Goal: Transaction & Acquisition: Purchase product/service

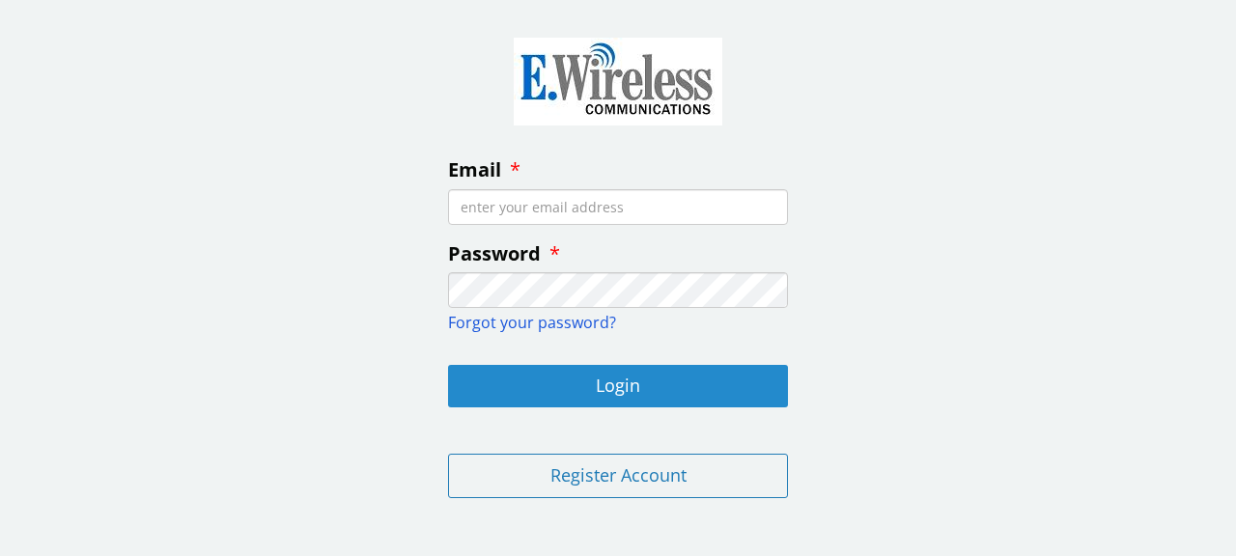
type input "[EMAIL_ADDRESS][DOMAIN_NAME]"
click at [632, 391] on button "Login" at bounding box center [618, 386] width 340 height 42
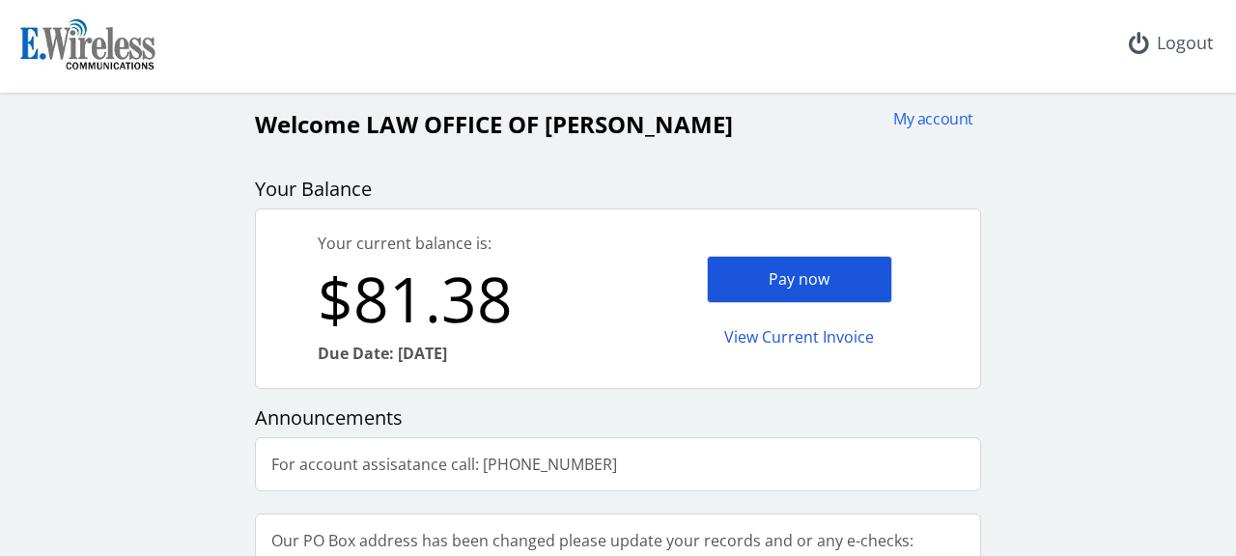
click at [786, 281] on div "Pay now" at bounding box center [799, 279] width 185 height 47
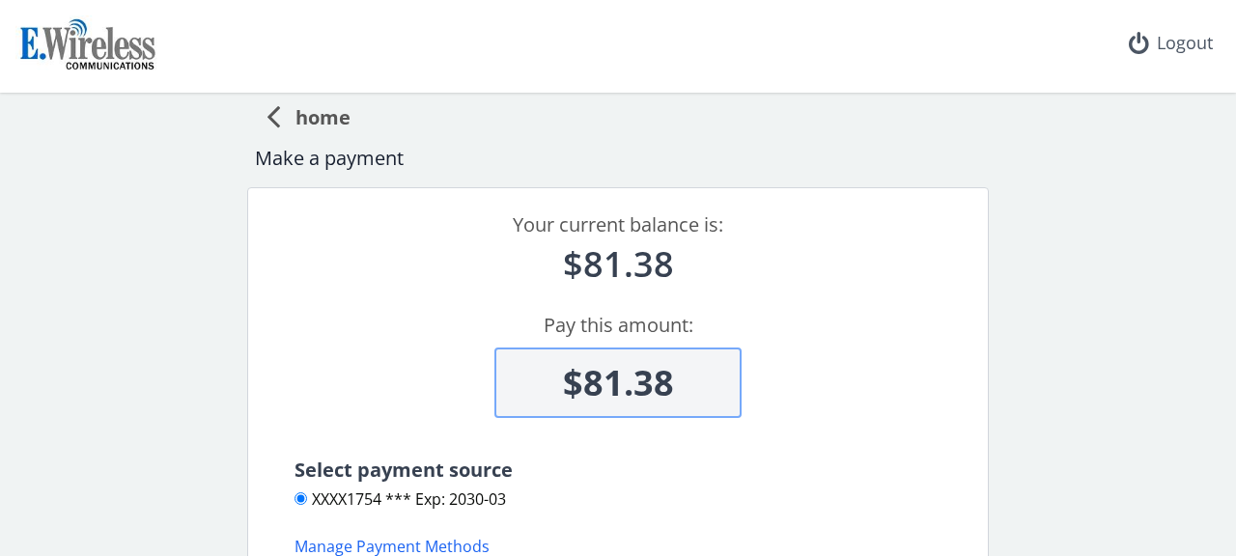
scroll to position [252, 0]
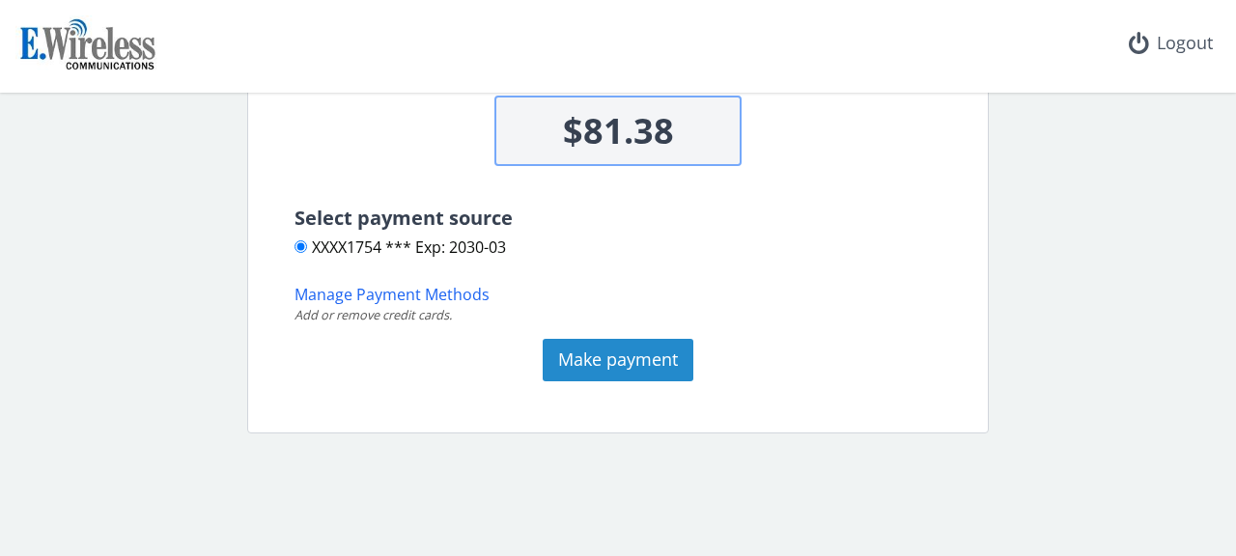
click at [599, 366] on button "Make payment" at bounding box center [618, 360] width 151 height 42
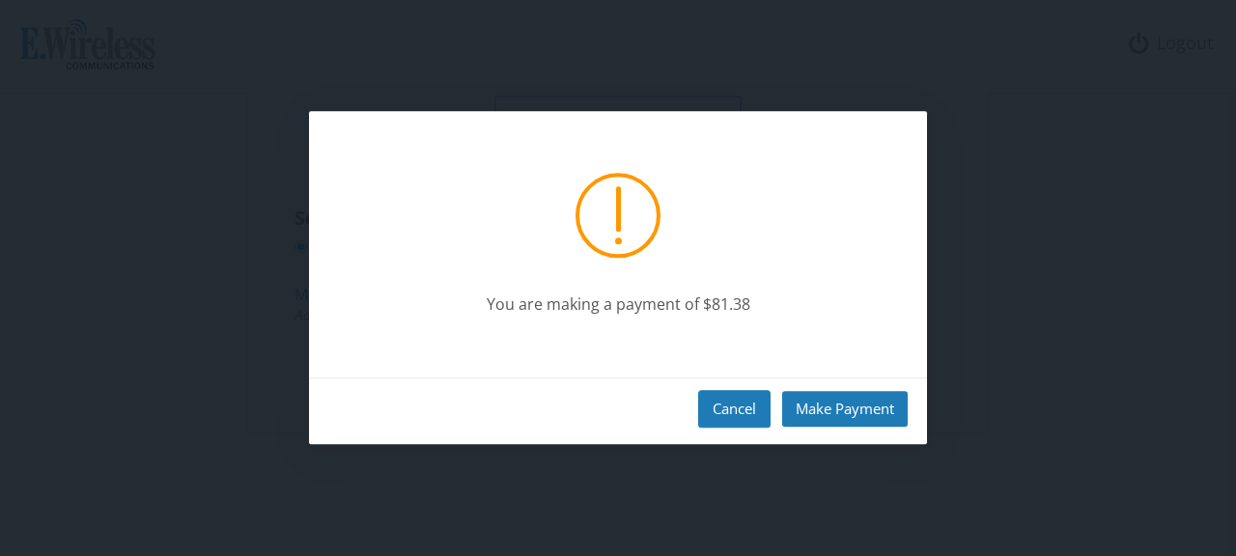
click at [722, 405] on button "Cancel" at bounding box center [734, 409] width 72 height 38
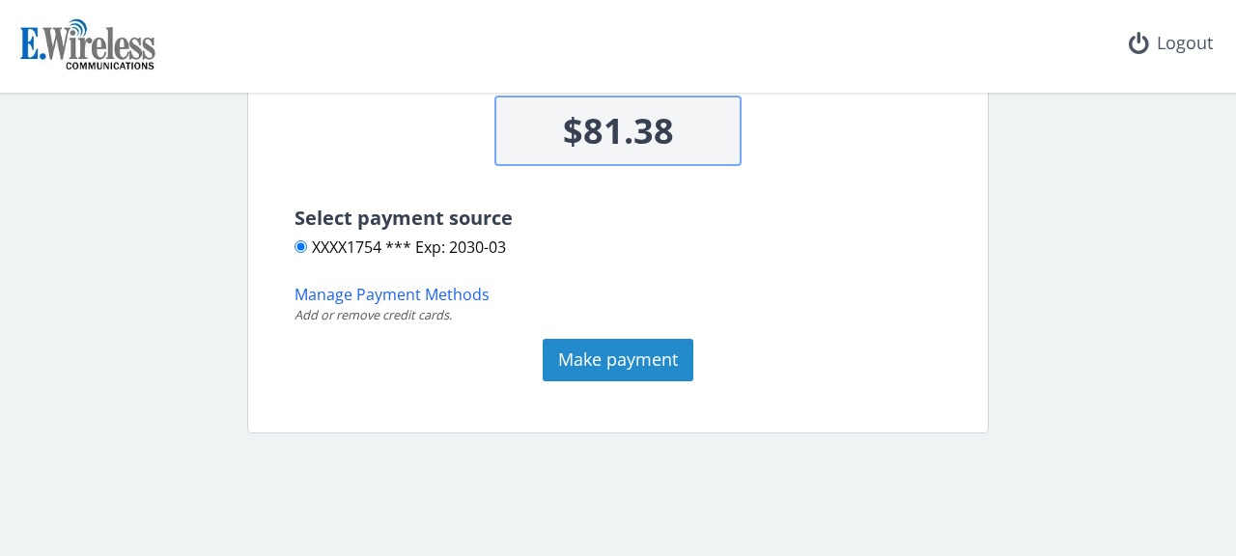
click at [617, 364] on button "Make payment" at bounding box center [618, 360] width 151 height 42
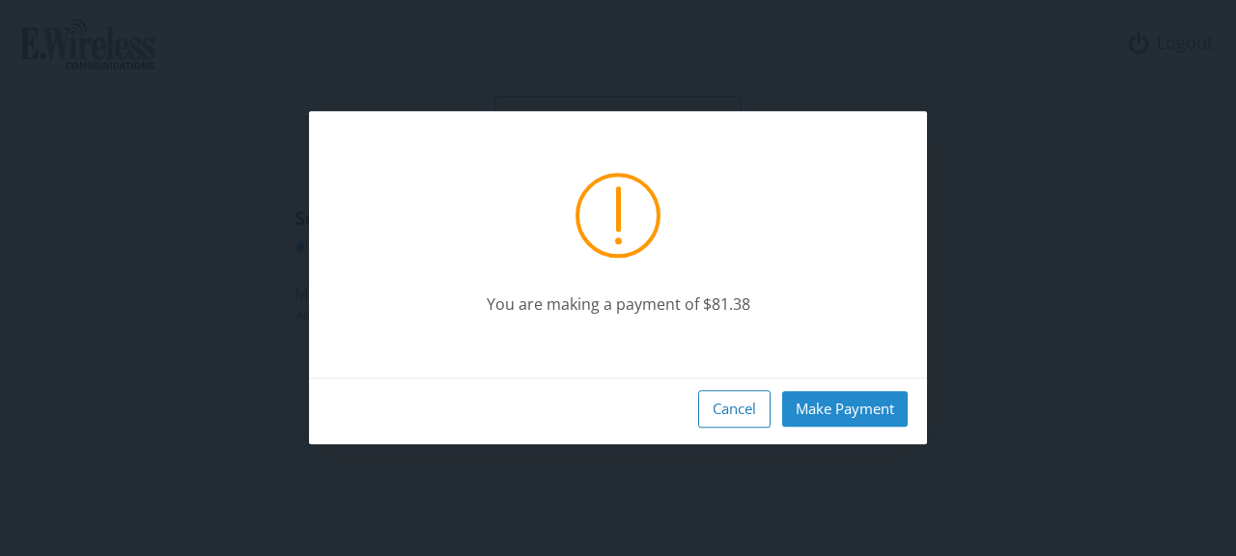
click at [818, 405] on button "Make Payment" at bounding box center [845, 409] width 126 height 36
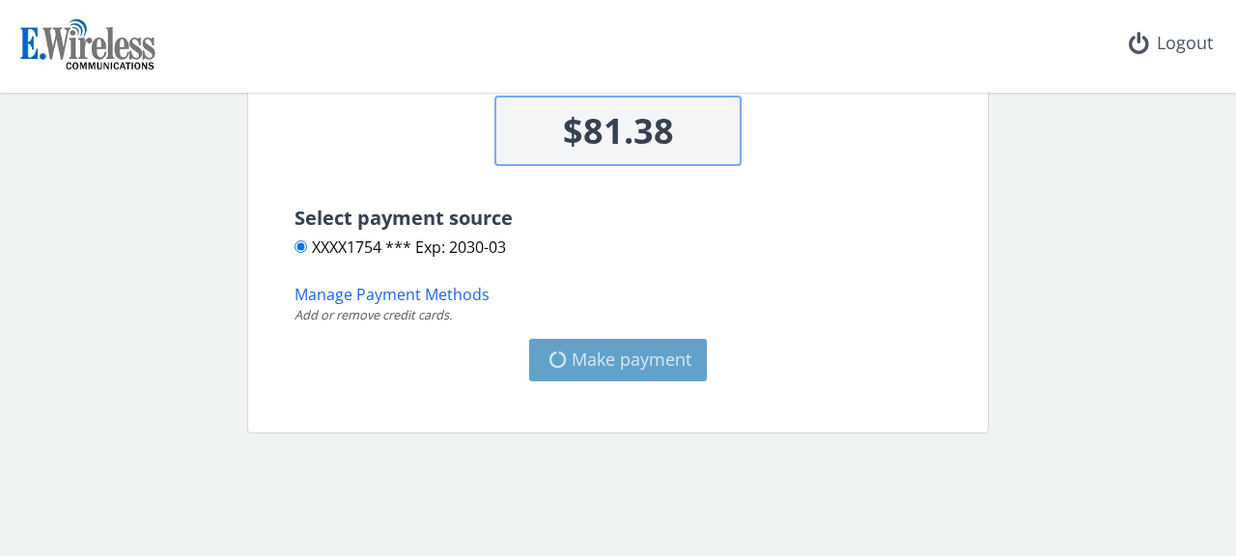
type input "$0"
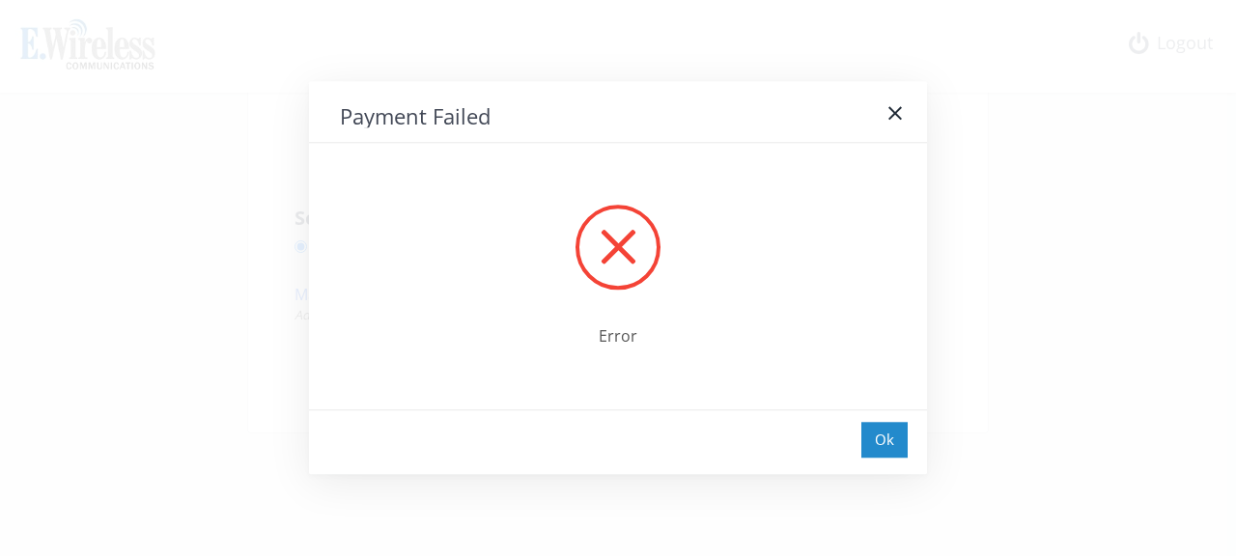
click at [867, 438] on div "Ok" at bounding box center [885, 440] width 46 height 36
